Goal: Transaction & Acquisition: Purchase product/service

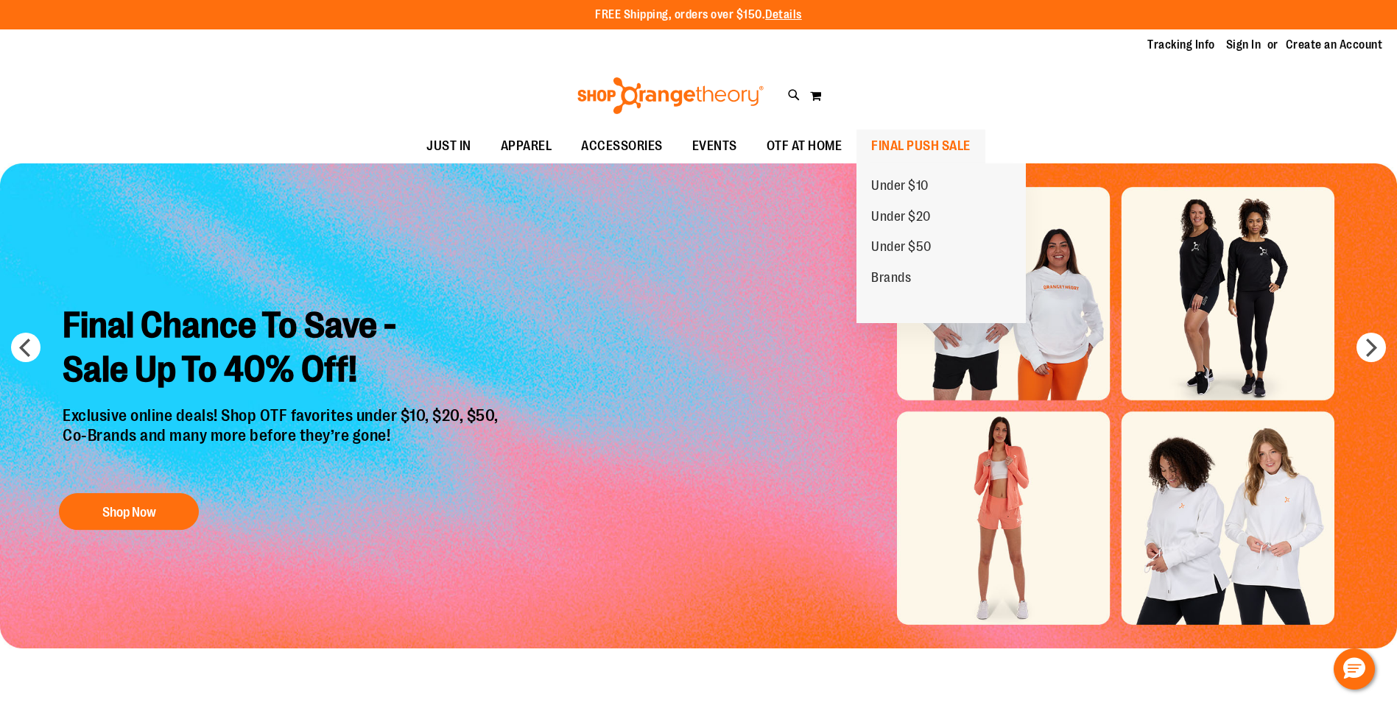
click at [919, 150] on span "FINAL PUSH SALE" at bounding box center [920, 146] width 99 height 33
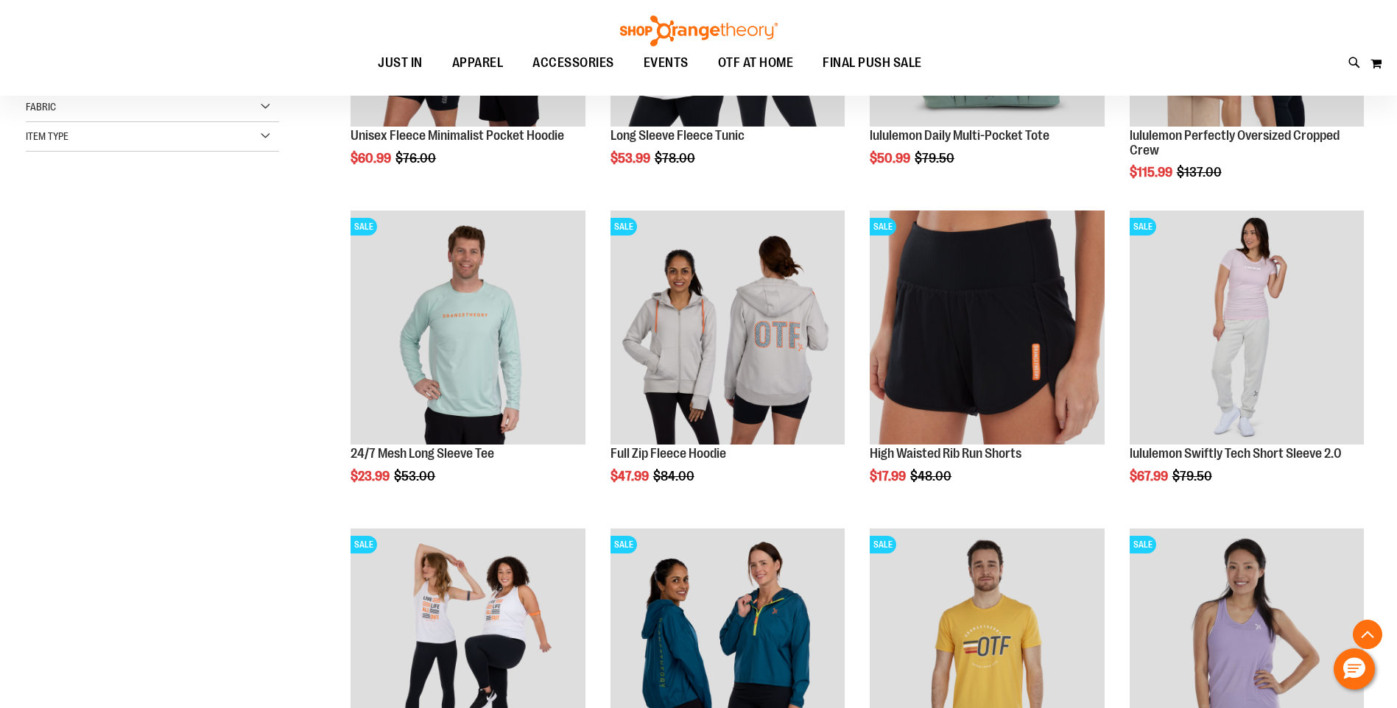
scroll to position [431, 0]
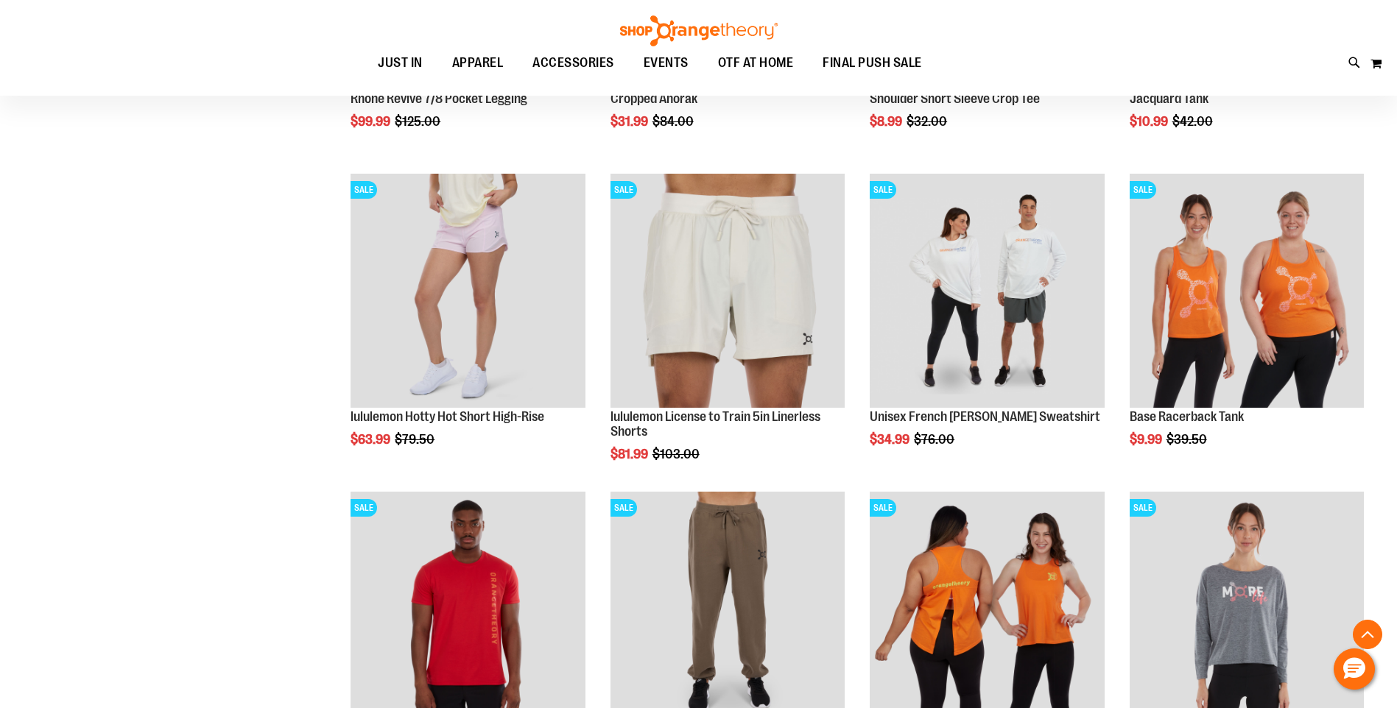
scroll to position [1528, 0]
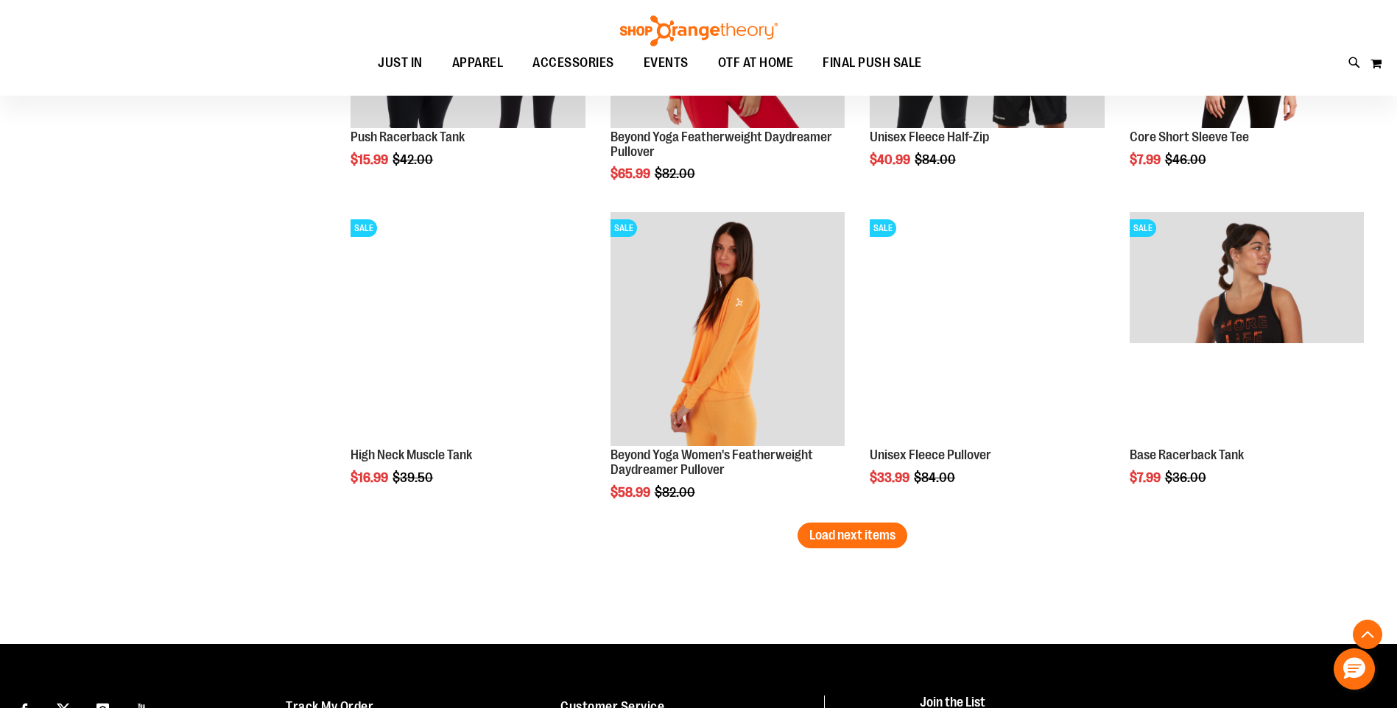
scroll to position [2646, 0]
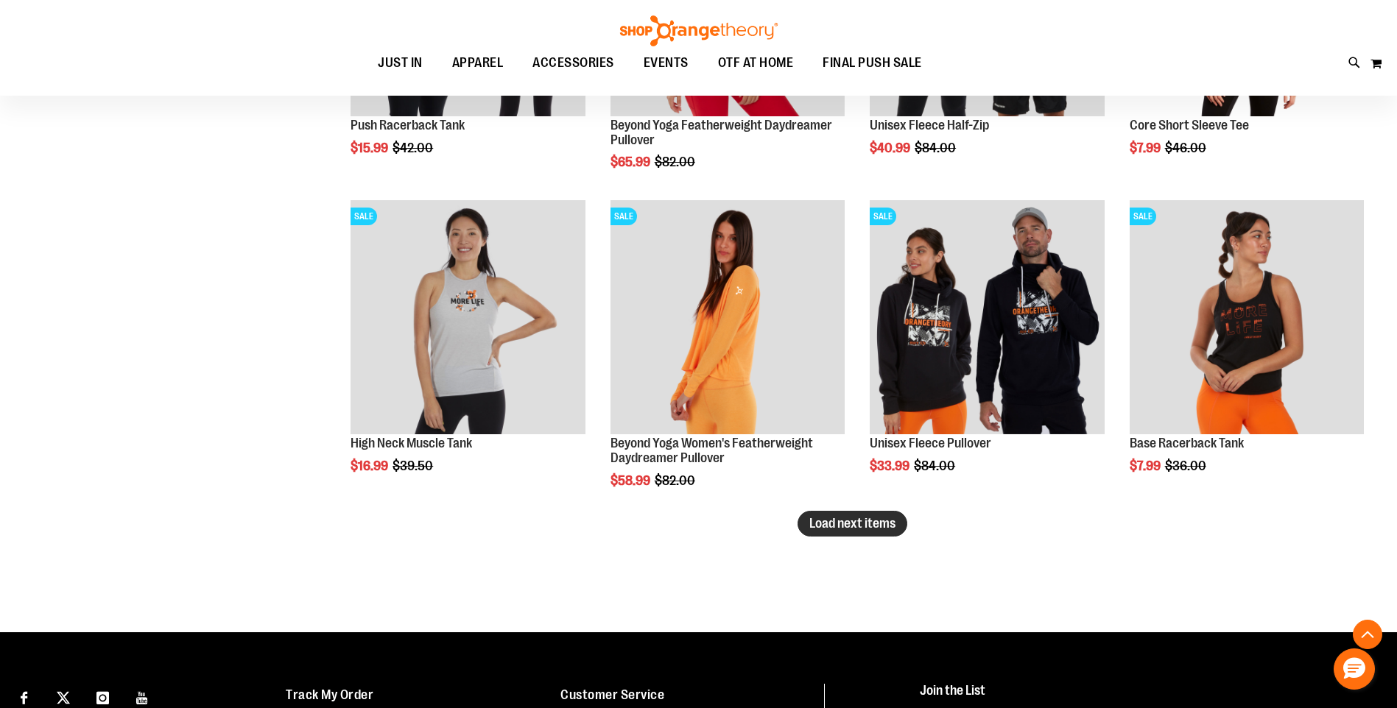
click at [884, 517] on span "Load next items" at bounding box center [852, 523] width 86 height 15
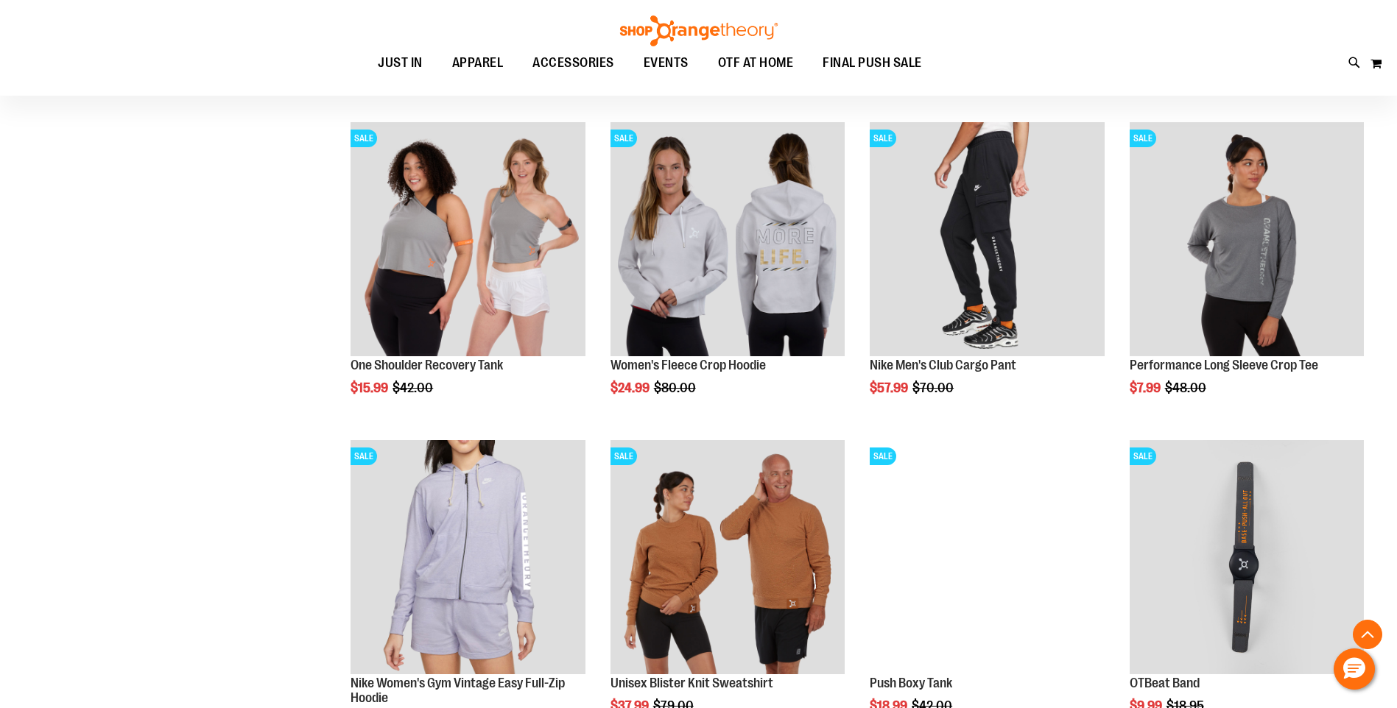
scroll to position [3488, 0]
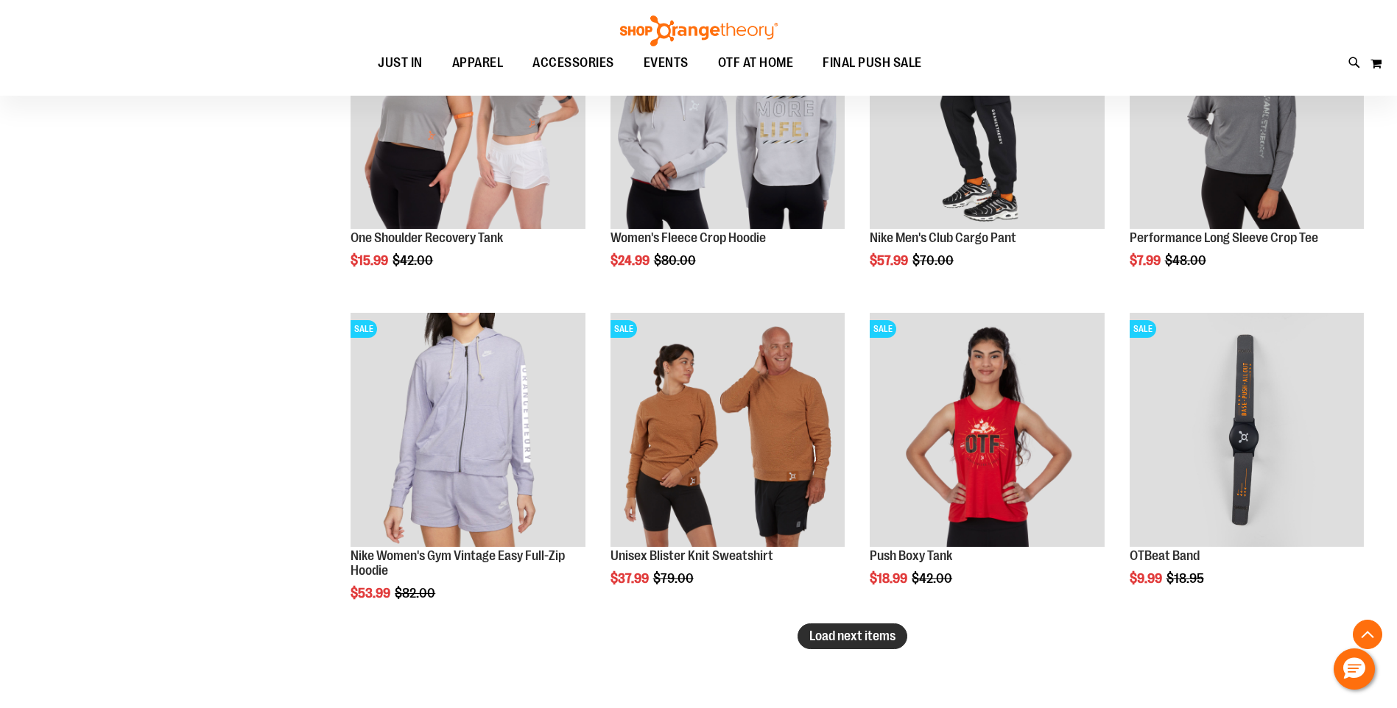
click at [872, 639] on span "Load next items" at bounding box center [852, 636] width 86 height 15
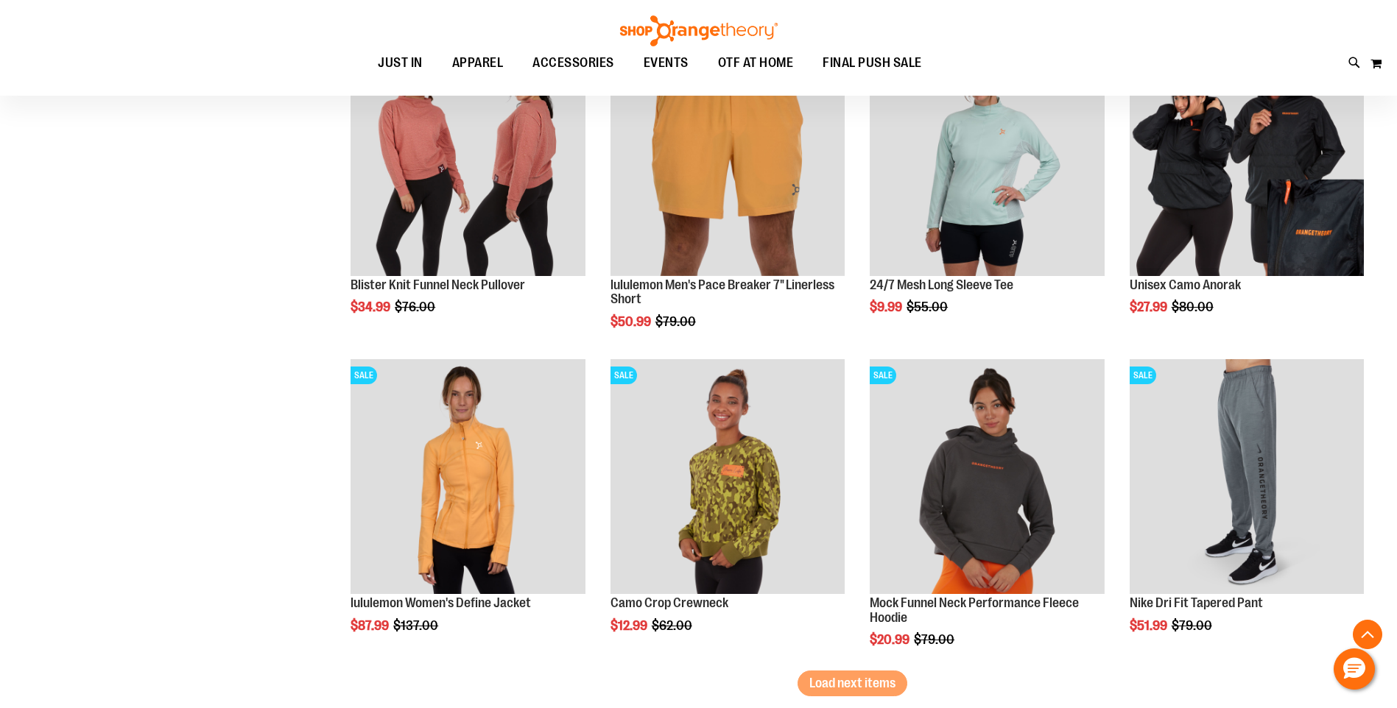
scroll to position [4593, 0]
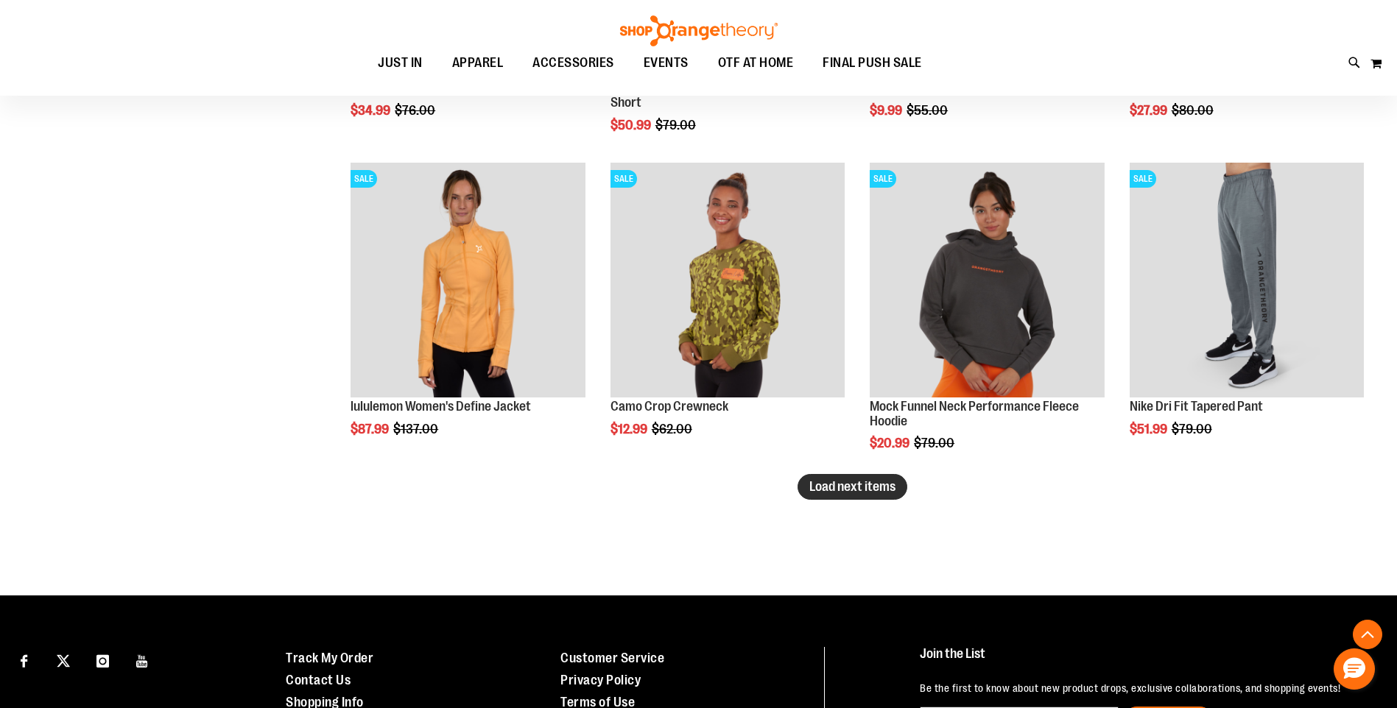
click at [828, 479] on span "Load next items" at bounding box center [852, 486] width 86 height 15
